Goal: Information Seeking & Learning: Stay updated

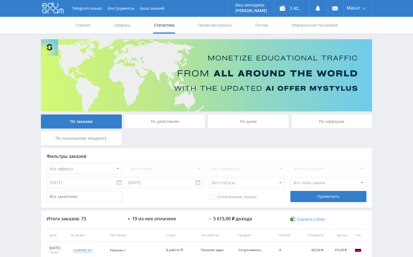
click at [382, 133] on div "Telegram-канал Инструменты База знаний Ваш менеджер: [PERSON_NAME] Alex Online …" at bounding box center [206, 235] width 413 height 471
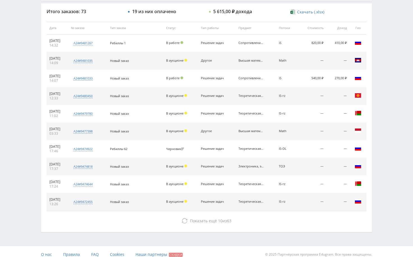
scroll to position [213, 0]
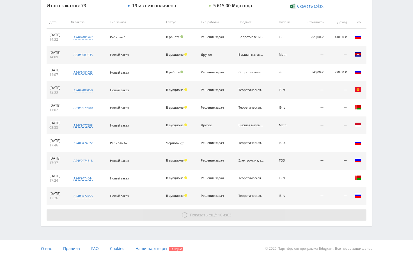
click at [336, 221] on button "Показать ещё 10 из 63" at bounding box center [207, 215] width 320 height 11
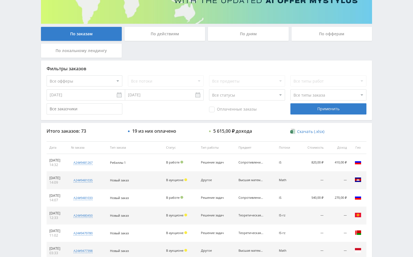
scroll to position [0, 0]
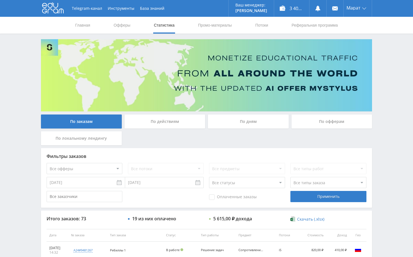
click at [397, 140] on div "Telegram-канал Инструменты База знаний Ваш менеджер: [PERSON_NAME] Alex Online …" at bounding box center [206, 235] width 413 height 471
click at [383, 123] on div "Telegram-канал Инструменты База знаний Ваш менеджер: [PERSON_NAME] Alex Online …" at bounding box center [206, 235] width 413 height 471
